Goal: Transaction & Acquisition: Purchase product/service

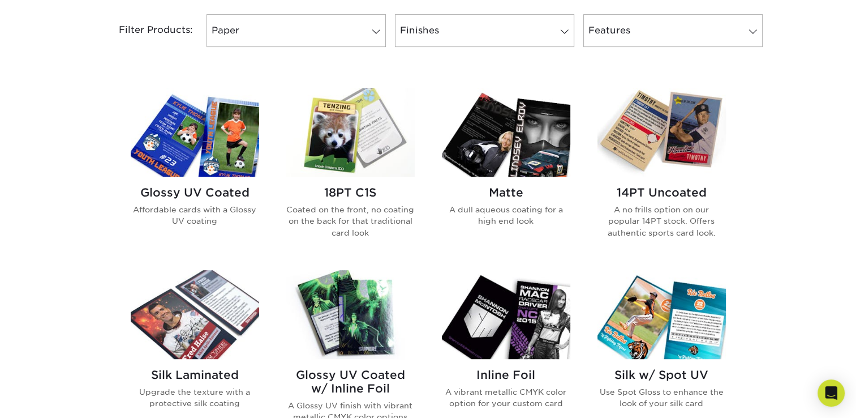
scroll to position [509, 0]
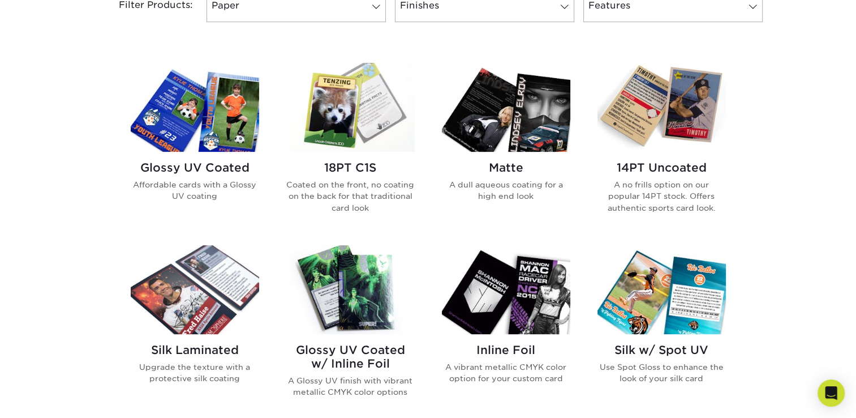
click at [342, 106] on img at bounding box center [350, 107] width 128 height 89
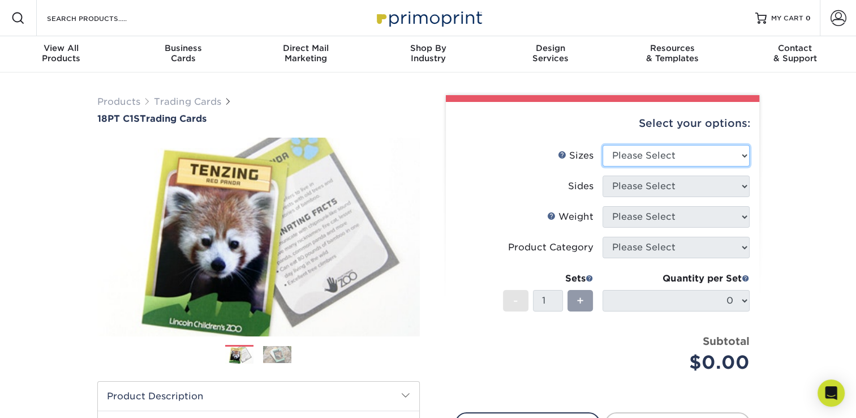
click at [741, 154] on select "Please Select 2.5" x 3.5"" at bounding box center [676, 155] width 147 height 21
select select "2.50x3.50"
click at [603, 145] on select "Please Select 2.5" x 3.5"" at bounding box center [676, 155] width 147 height 21
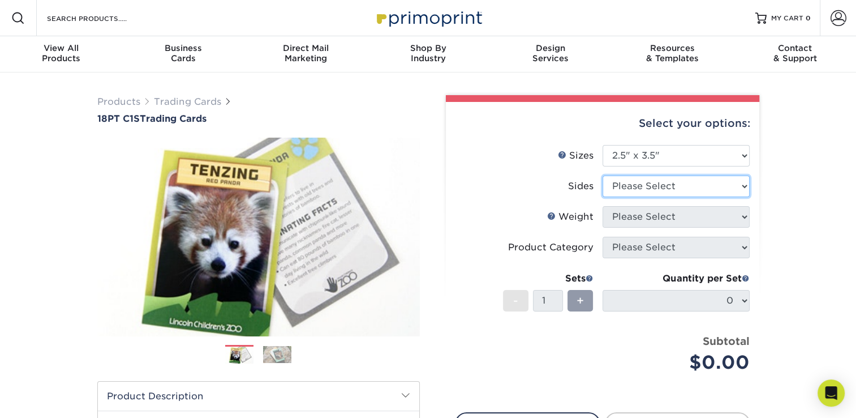
click at [709, 189] on select "Please Select Print Both Sides Print Front Only" at bounding box center [676, 185] width 147 height 21
select select "13abbda7-1d64-4f25-8bb2-c179b224825d"
click at [603, 175] on select "Please Select Print Both Sides Print Front Only" at bounding box center [676, 185] width 147 height 21
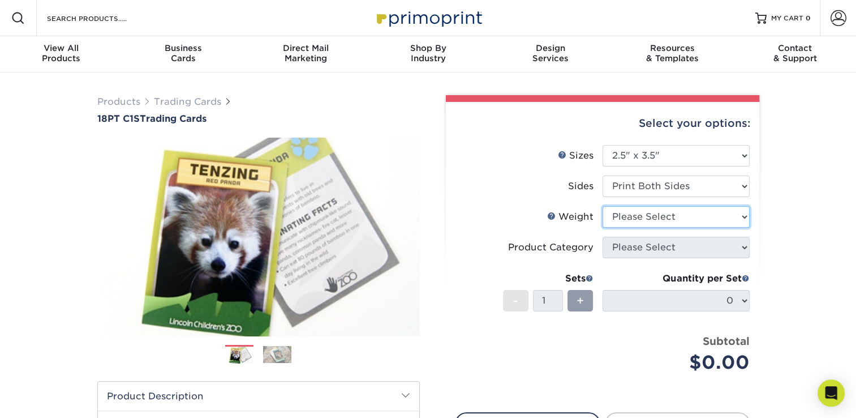
click at [695, 220] on select "Please Select 18PT C1S" at bounding box center [676, 216] width 147 height 21
select select "18PTC1S"
click at [603, 206] on select "Please Select 18PT C1S" at bounding box center [676, 216] width 147 height 21
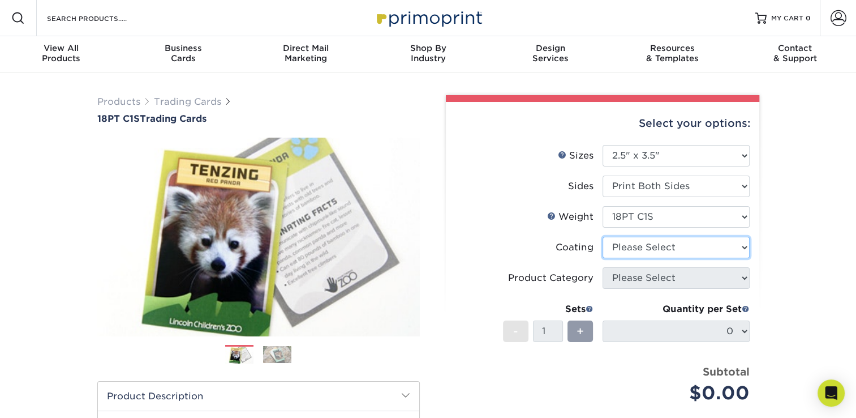
click at [681, 252] on select at bounding box center [676, 246] width 147 height 21
select select "3e7618de-abca-4bda-9f97-8b9129e913d8"
click at [603, 236] on select at bounding box center [676, 246] width 147 height 21
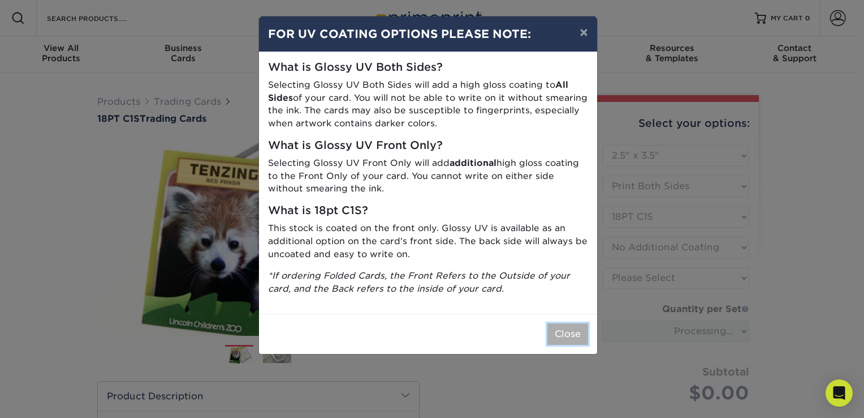
click at [575, 336] on button "Close" at bounding box center [568, 333] width 41 height 21
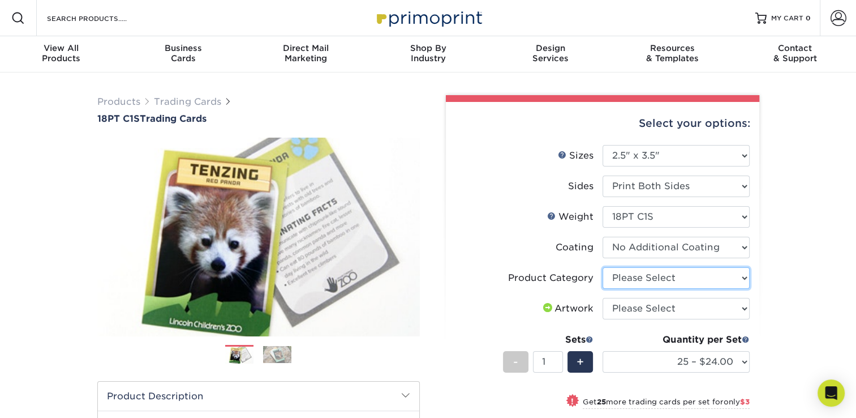
click at [672, 284] on select "Please Select Trading Cards" at bounding box center [676, 277] width 147 height 21
select select "c2f9bce9-36c2-409d-b101-c29d9d031e18"
click at [603, 267] on select "Please Select Trading Cards" at bounding box center [676, 277] width 147 height 21
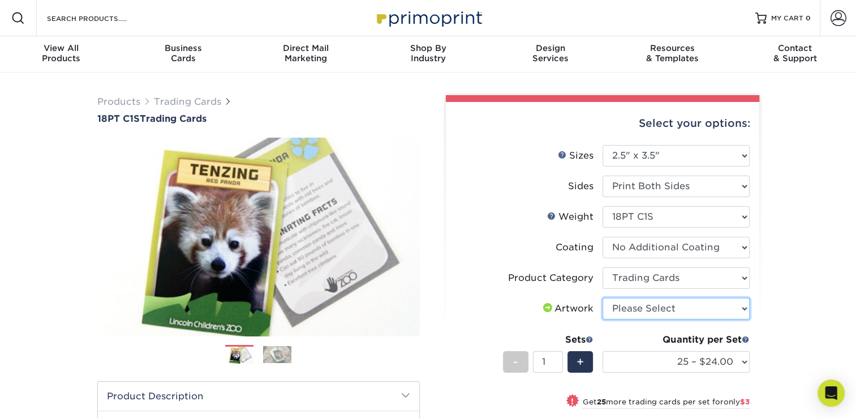
click at [664, 313] on select "Please Select I will upload files I need a design - $100" at bounding box center [676, 308] width 147 height 21
select select "upload"
click at [603, 298] on select "Please Select I will upload files I need a design - $100" at bounding box center [676, 308] width 147 height 21
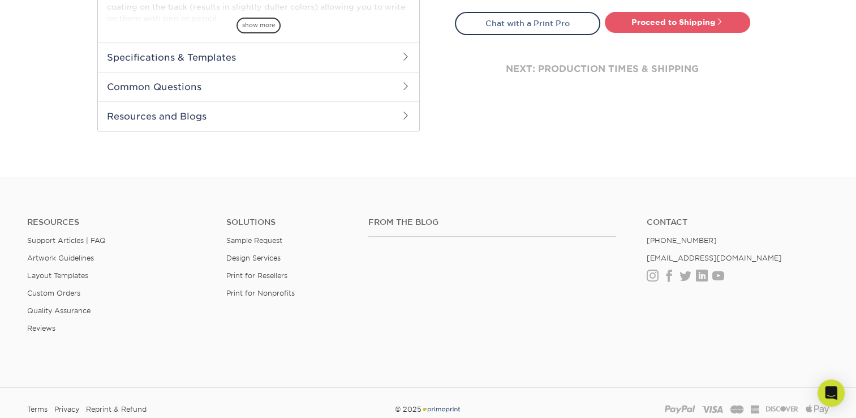
scroll to position [351, 0]
